Goal: Information Seeking & Learning: Learn about a topic

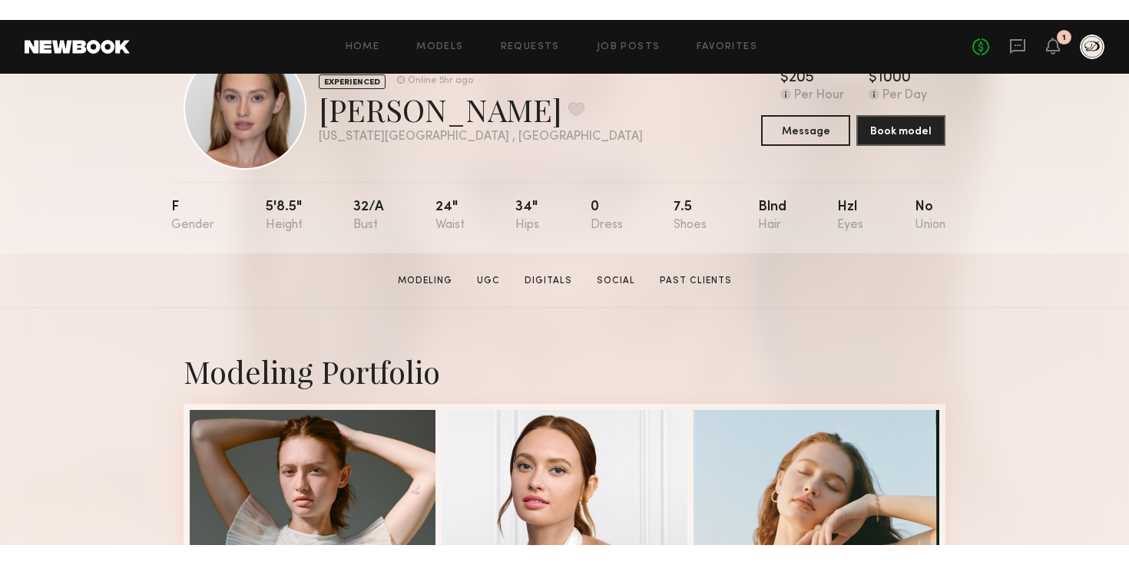
scroll to position [59, 0]
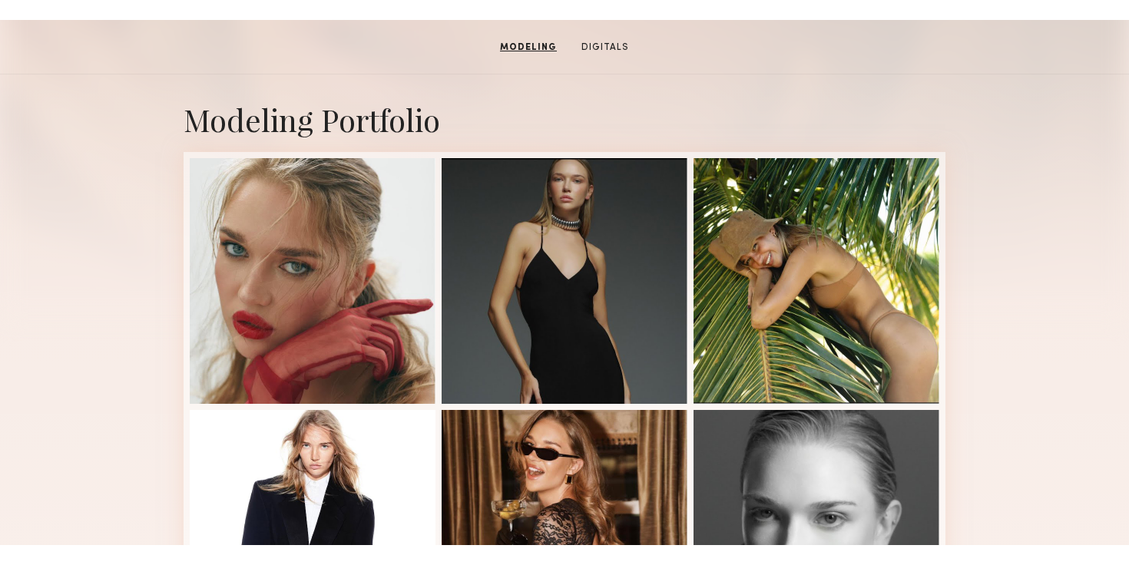
scroll to position [5, 0]
